Goal: Task Accomplishment & Management: Use online tool/utility

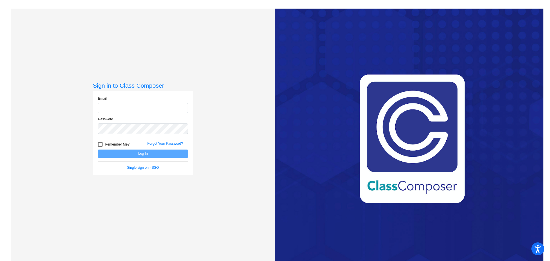
type input "[EMAIL_ADDRESS][PERSON_NAME][DOMAIN_NAME]"
click at [128, 151] on button "Log In" at bounding box center [143, 153] width 90 height 8
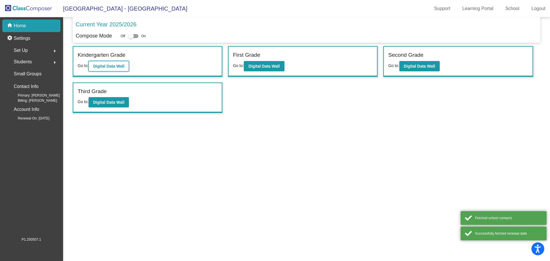
click at [101, 67] on b "Digital Data Wall" at bounding box center [108, 66] width 31 height 5
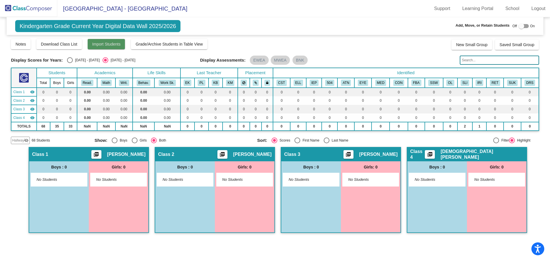
click at [100, 46] on span "Import Students" at bounding box center [106, 44] width 28 height 5
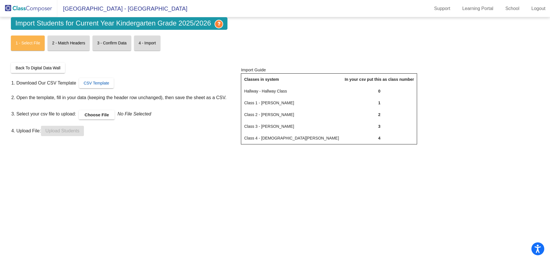
click at [102, 83] on span "CSV Template" at bounding box center [96, 83] width 25 height 5
click at [35, 8] on img at bounding box center [28, 8] width 57 height 17
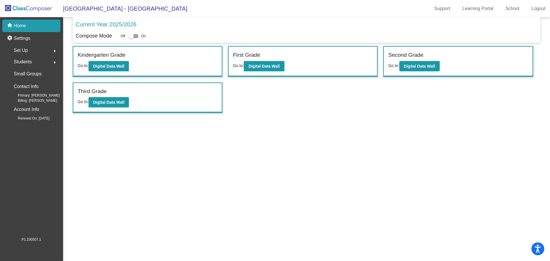
click at [37, 7] on img at bounding box center [28, 8] width 57 height 17
